Goal: Information Seeking & Learning: Learn about a topic

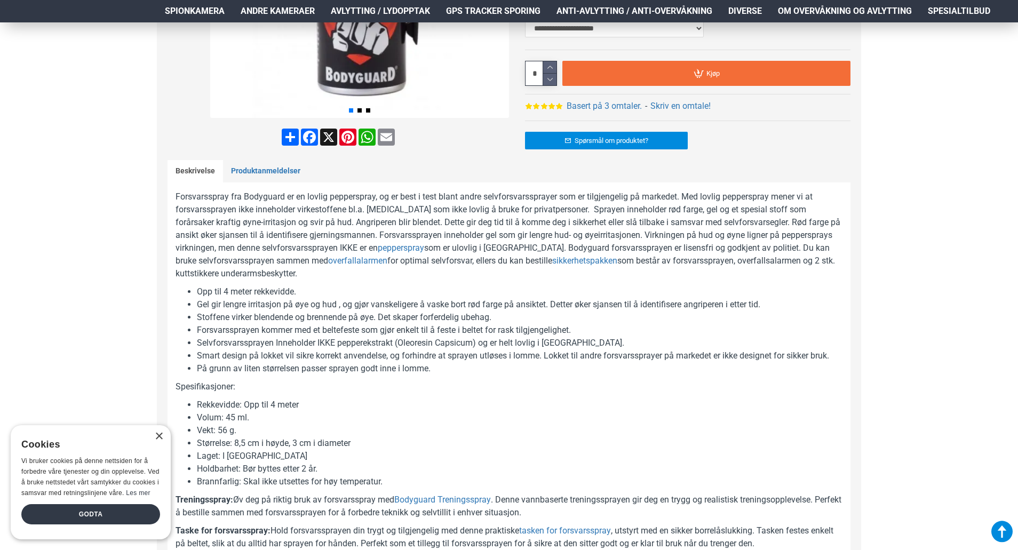
scroll to position [373, 0]
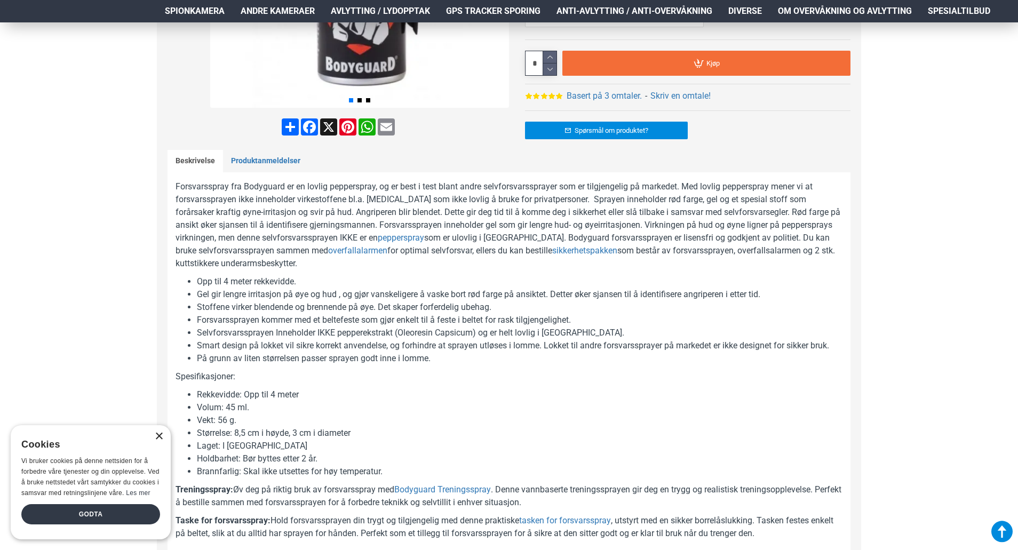
click at [156, 433] on div "×" at bounding box center [159, 437] width 8 height 8
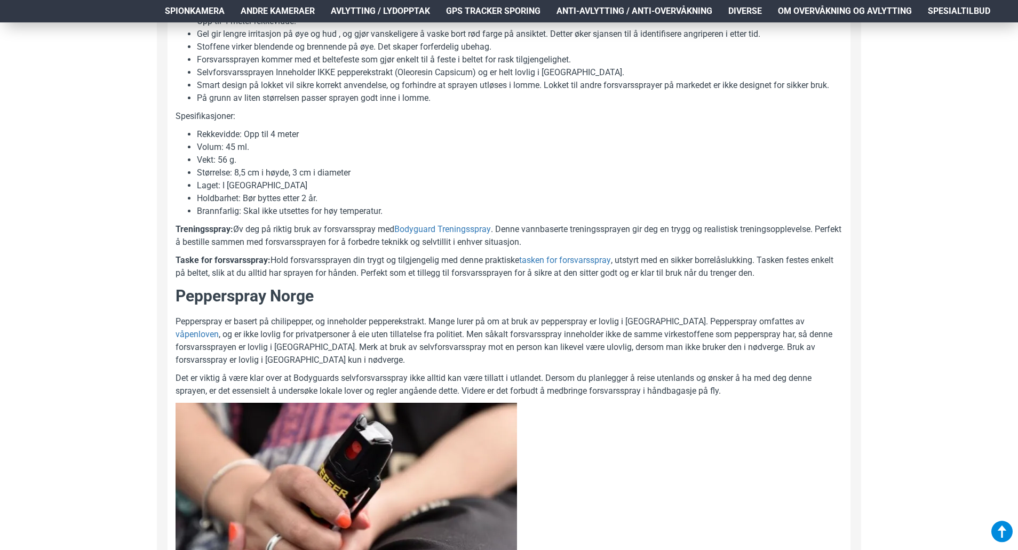
scroll to position [640, 0]
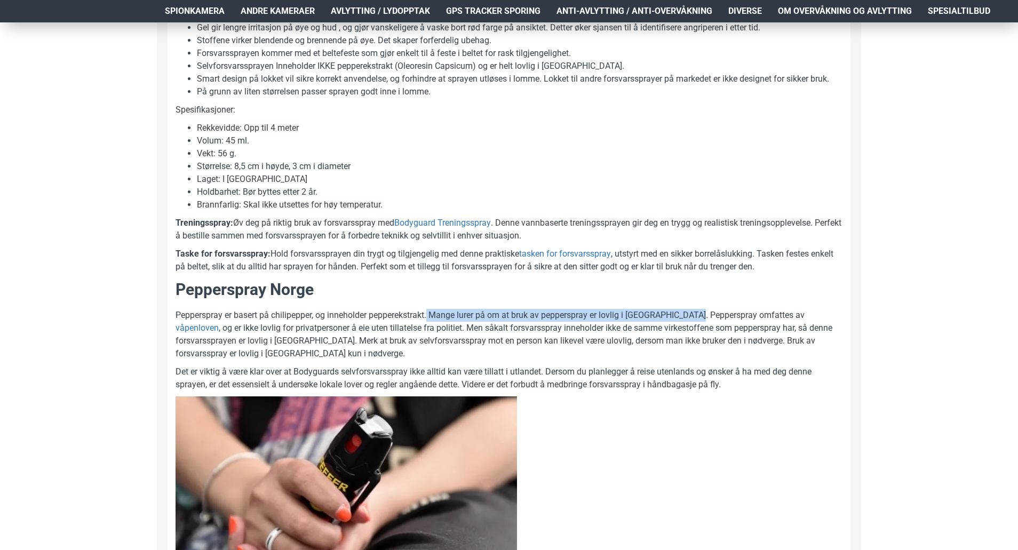
drag, startPoint x: 429, startPoint y: 320, endPoint x: 703, endPoint y: 316, distance: 273.1
click at [703, 316] on p "Pepperspray er basert på chilipepper, og inneholder pepperekstrakt. Mange lurer…" at bounding box center [508, 334] width 667 height 51
click at [716, 316] on p "Pepperspray er basert på chilipepper, og inneholder pepperekstrakt. Mange lurer…" at bounding box center [508, 334] width 667 height 51
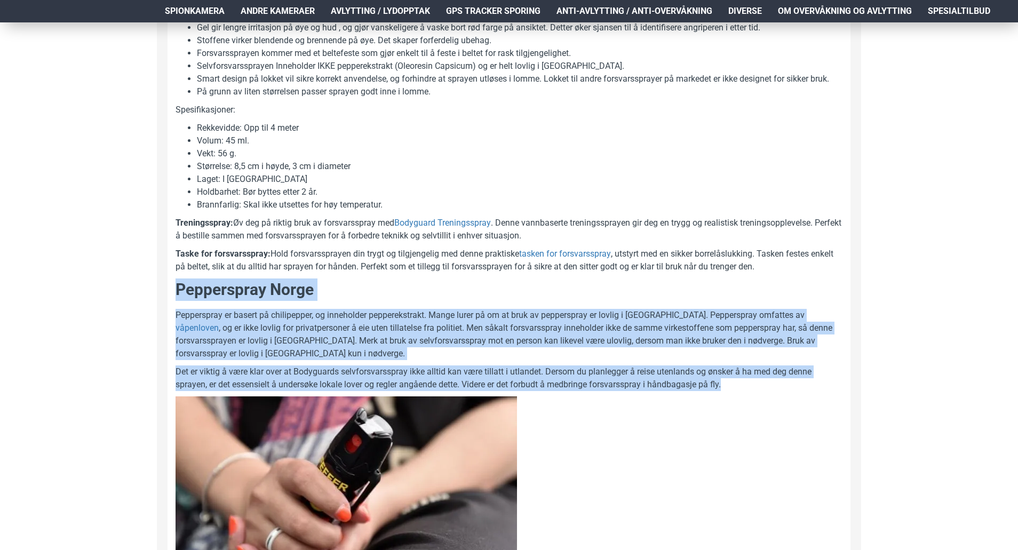
drag, startPoint x: 177, startPoint y: 291, endPoint x: 792, endPoint y: 394, distance: 623.7
copy div "Pepperspray Norge Pepperspray er basert på chilipepper, og inneholder peppereks…"
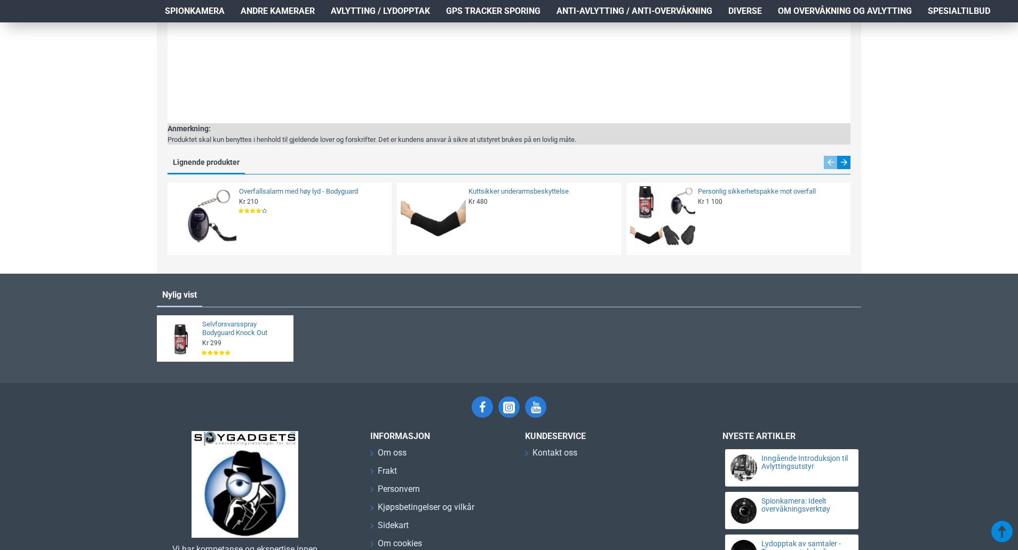
scroll to position [1800, 0]
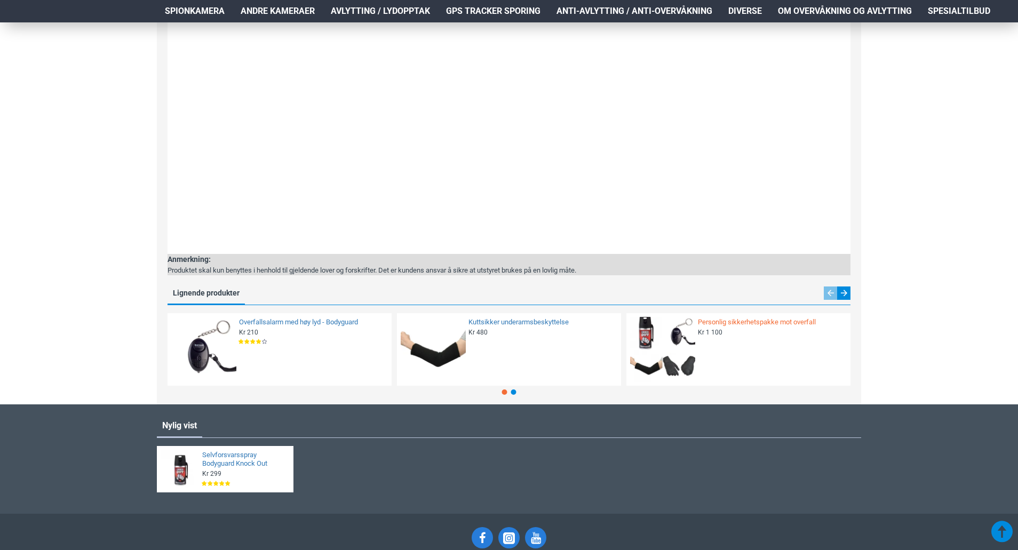
click at [730, 322] on link "Personlig sikkerhetspakke mot overfall" at bounding box center [771, 322] width 146 height 9
click at [664, 353] on img at bounding box center [662, 349] width 65 height 65
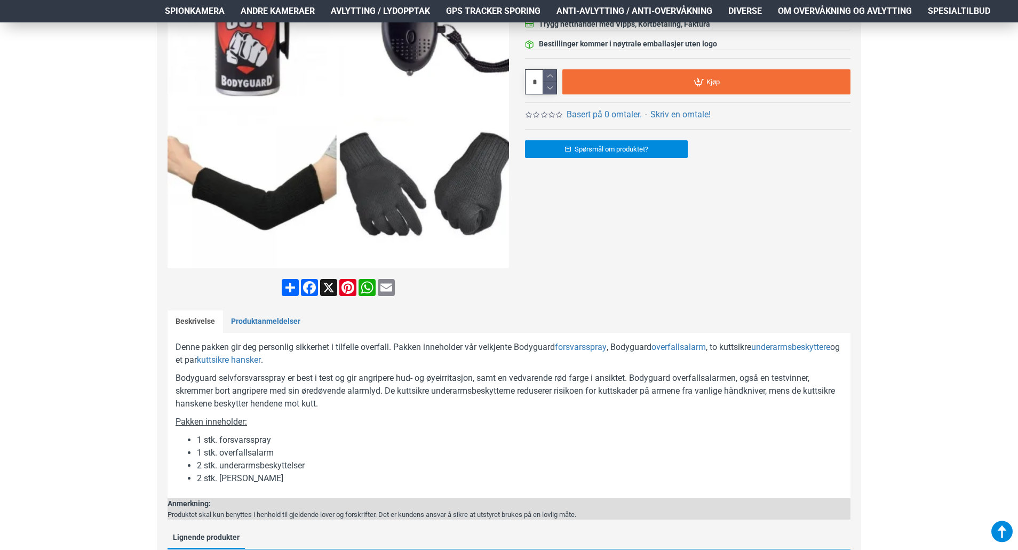
scroll to position [373, 0]
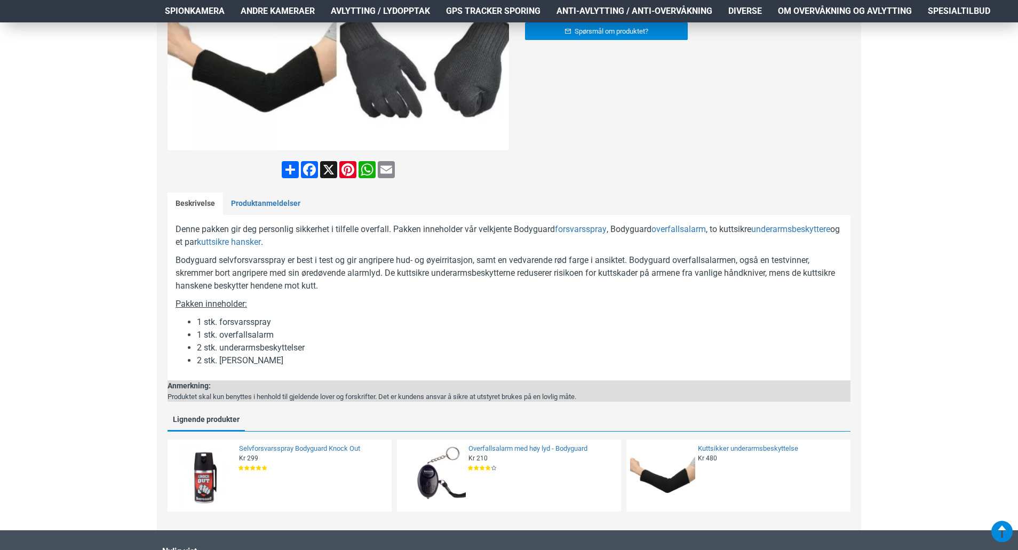
drag, startPoint x: 219, startPoint y: 360, endPoint x: 297, endPoint y: 362, distance: 77.4
click at [297, 362] on li "2 stk. [PERSON_NAME]" at bounding box center [519, 360] width 645 height 13
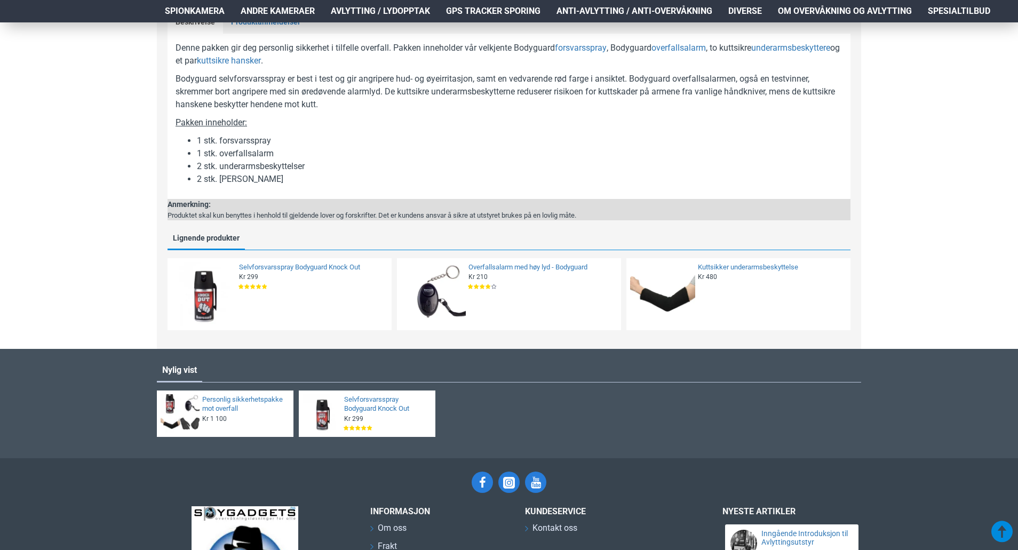
scroll to position [587, 0]
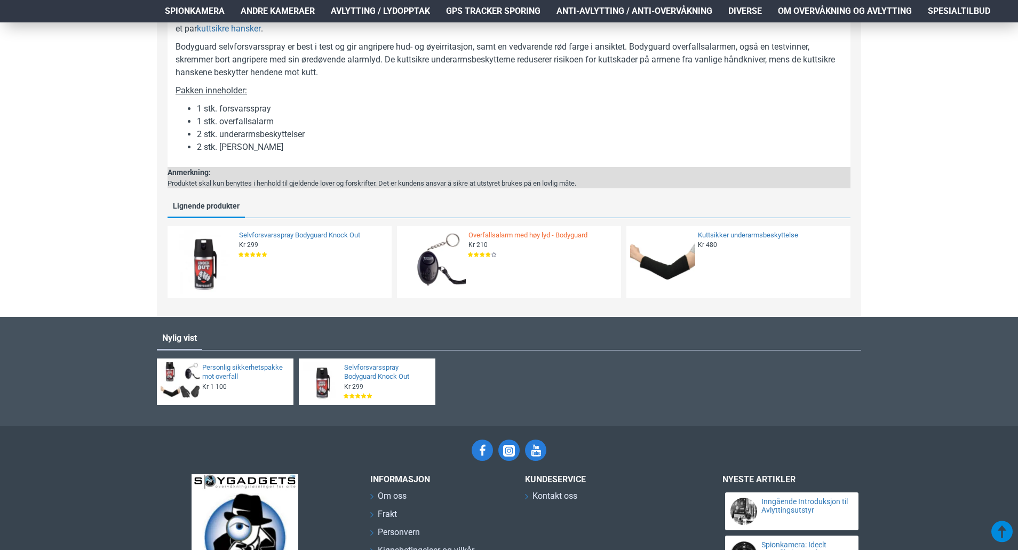
click at [499, 235] on link "Overfallsalarm med høy lyd - Bodyguard" at bounding box center [541, 235] width 146 height 9
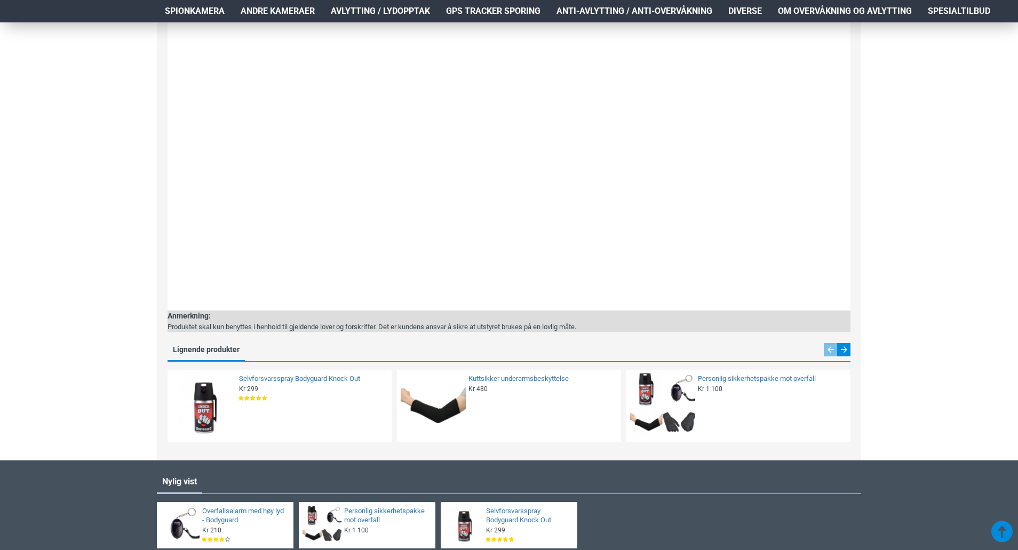
scroll to position [853, 0]
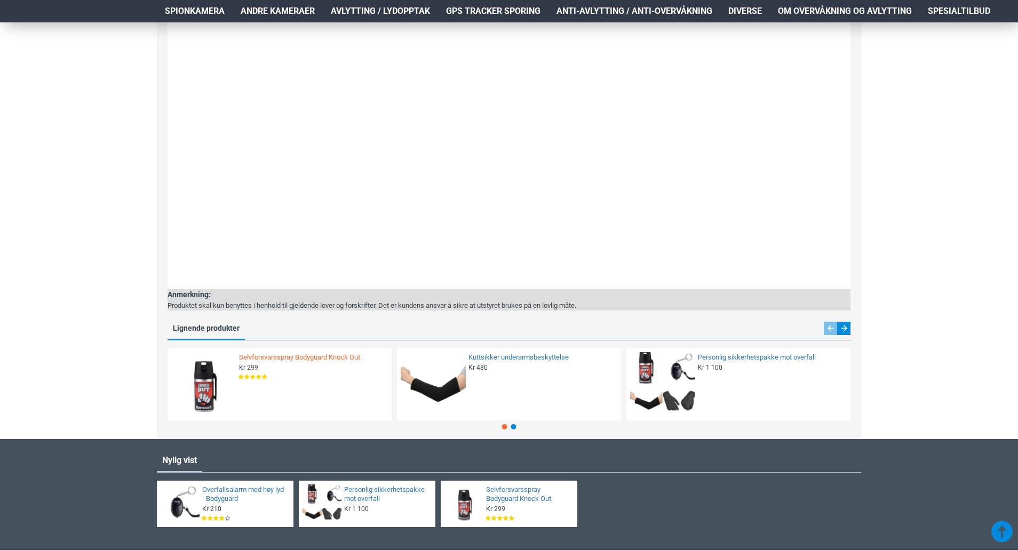
click at [263, 356] on link "Selvforsvarsspray Bodyguard Knock Out" at bounding box center [312, 357] width 146 height 9
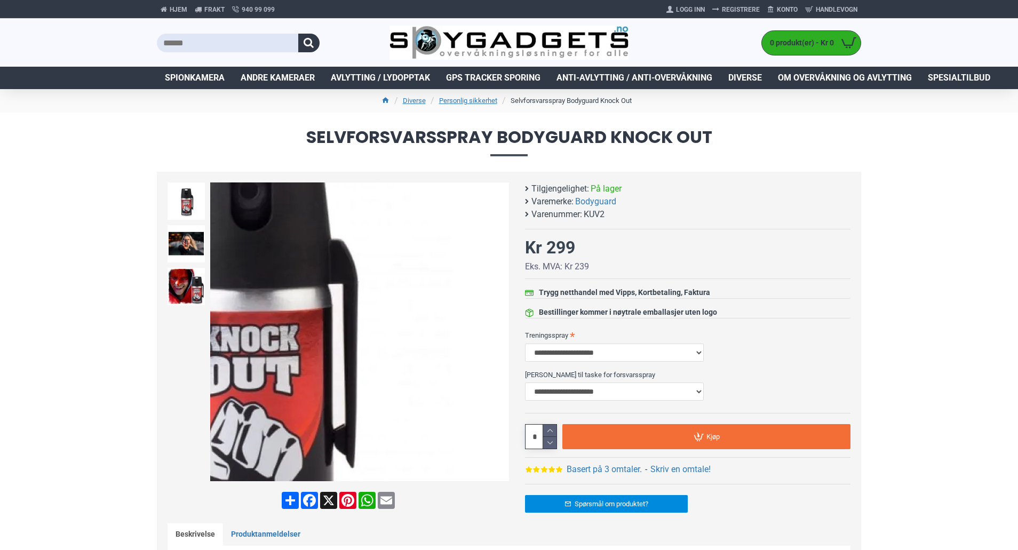
click at [498, 332] on div "Next slide" at bounding box center [499, 332] width 19 height 19
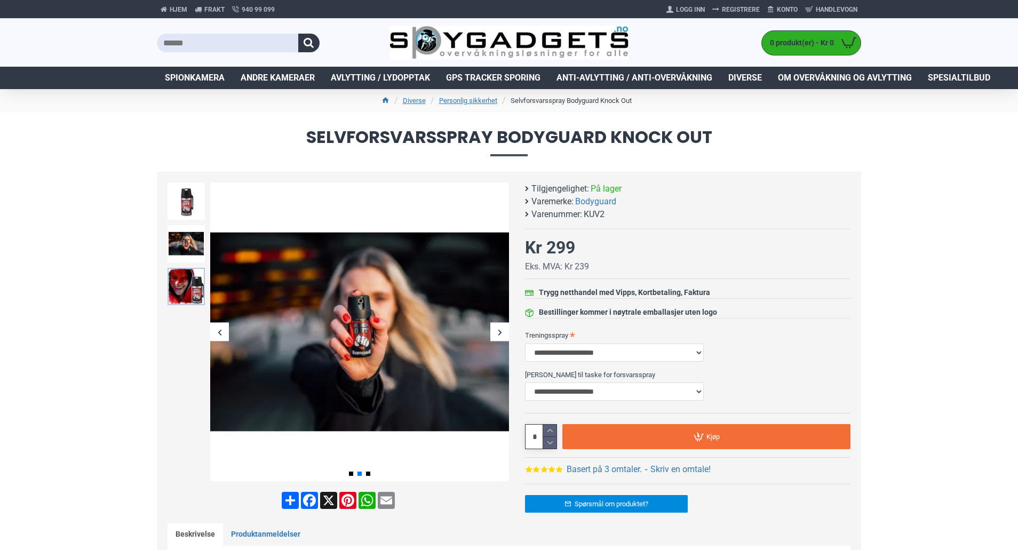
click at [177, 292] on img at bounding box center [185, 286] width 37 height 37
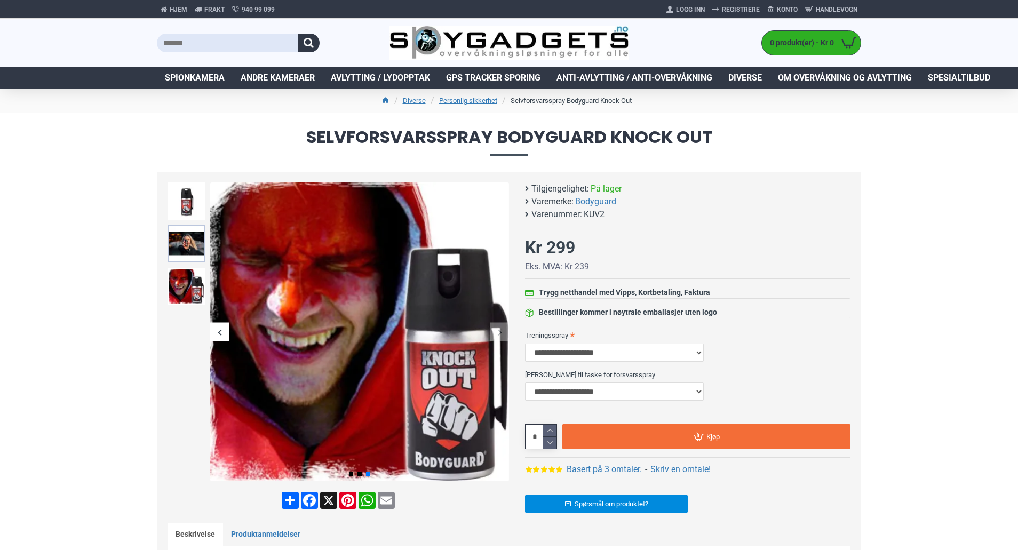
click at [179, 245] on img at bounding box center [185, 243] width 37 height 37
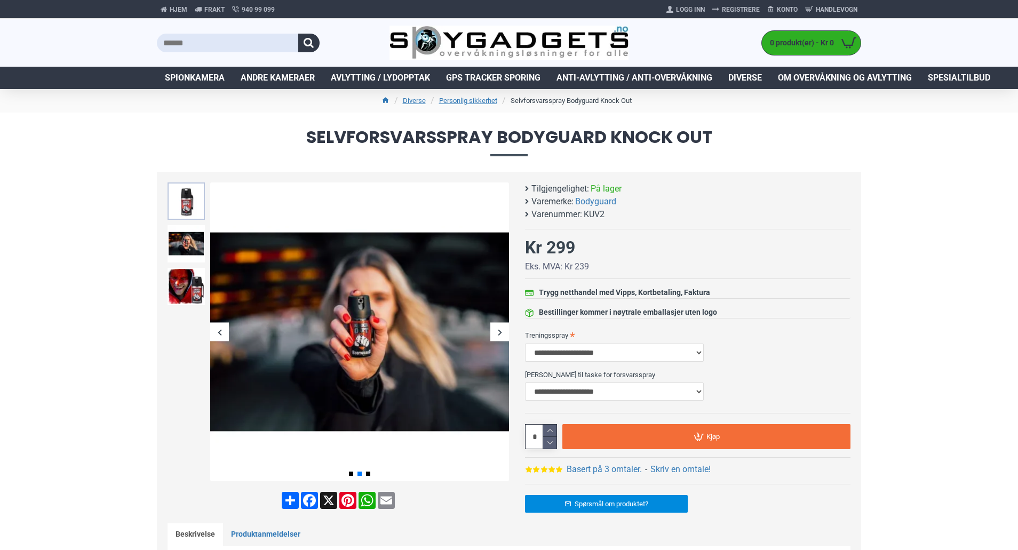
click at [190, 201] on img at bounding box center [185, 200] width 37 height 37
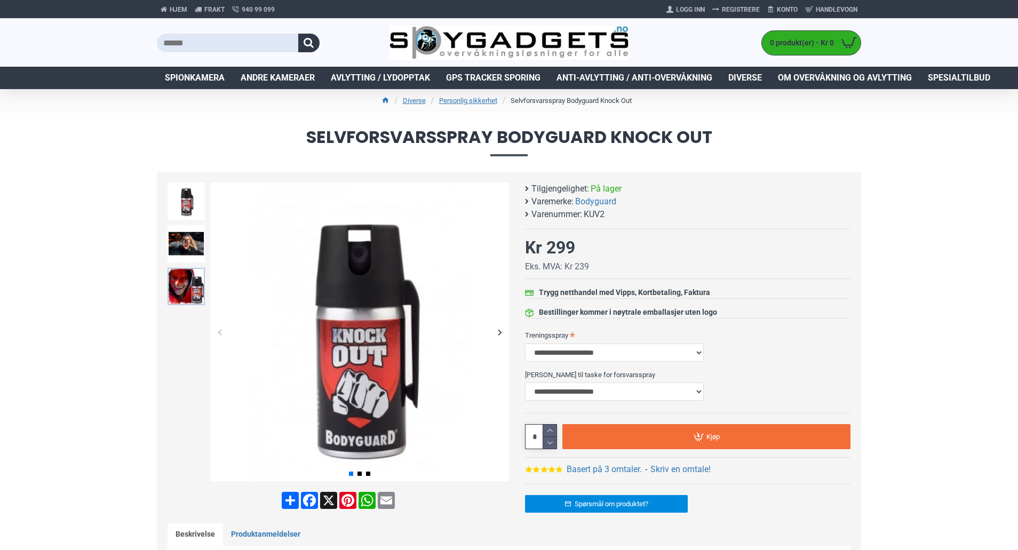
click at [187, 279] on img at bounding box center [185, 286] width 37 height 37
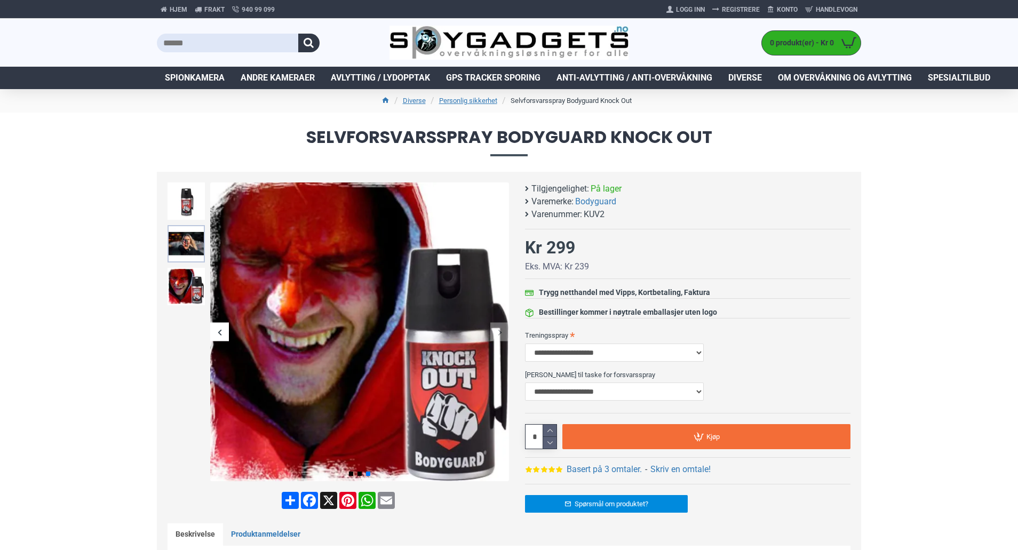
click at [189, 247] on img at bounding box center [185, 243] width 37 height 37
